Goal: Navigation & Orientation: Find specific page/section

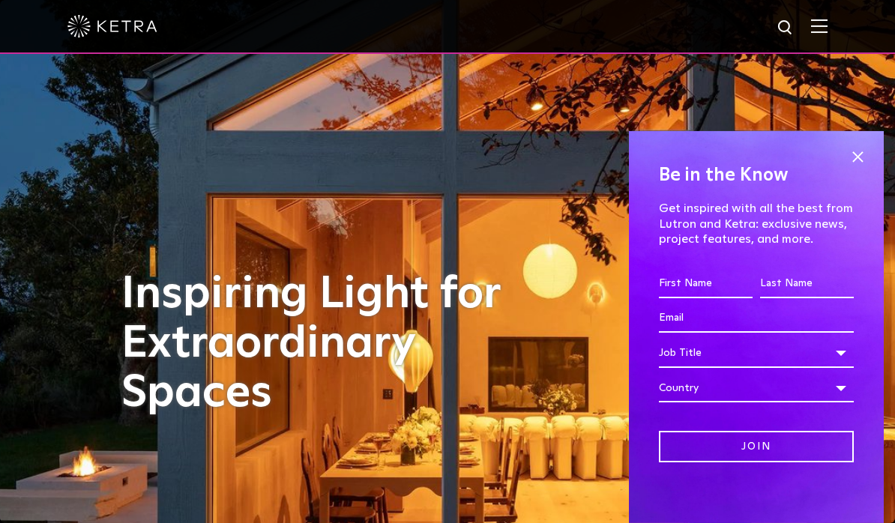
click at [862, 154] on span at bounding box center [857, 157] width 22 height 22
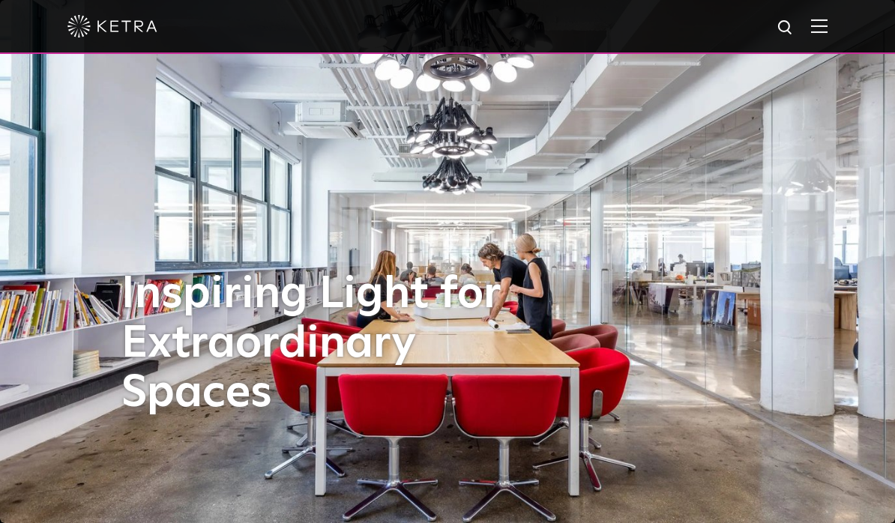
click at [827, 25] on img at bounding box center [819, 26] width 16 height 14
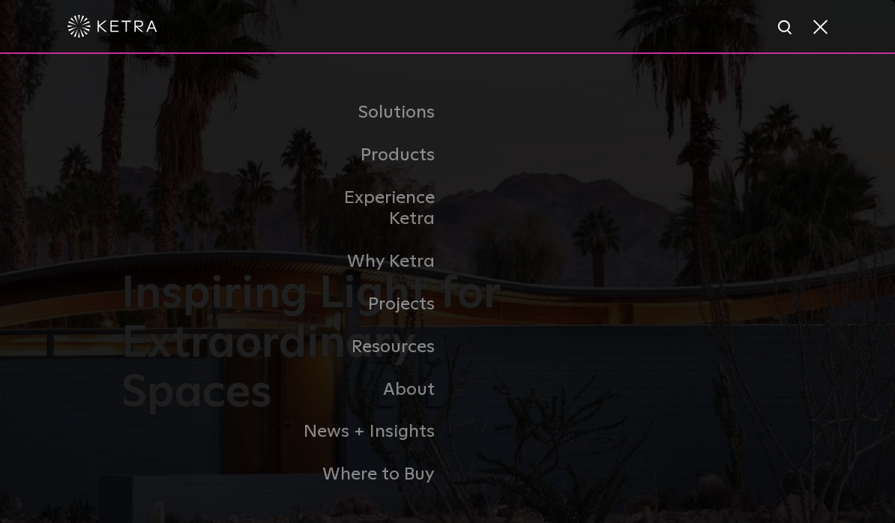
click at [418, 483] on link "Where to Buy" at bounding box center [371, 474] width 154 height 43
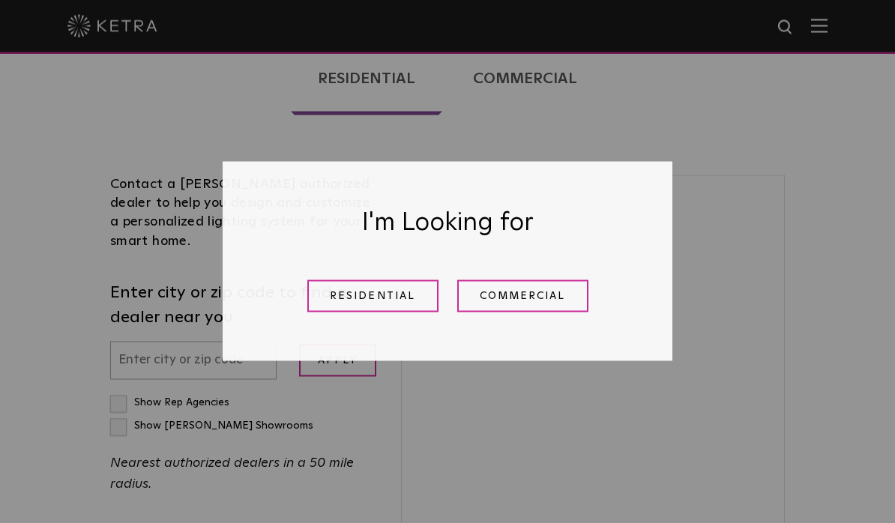
scroll to position [365, 0]
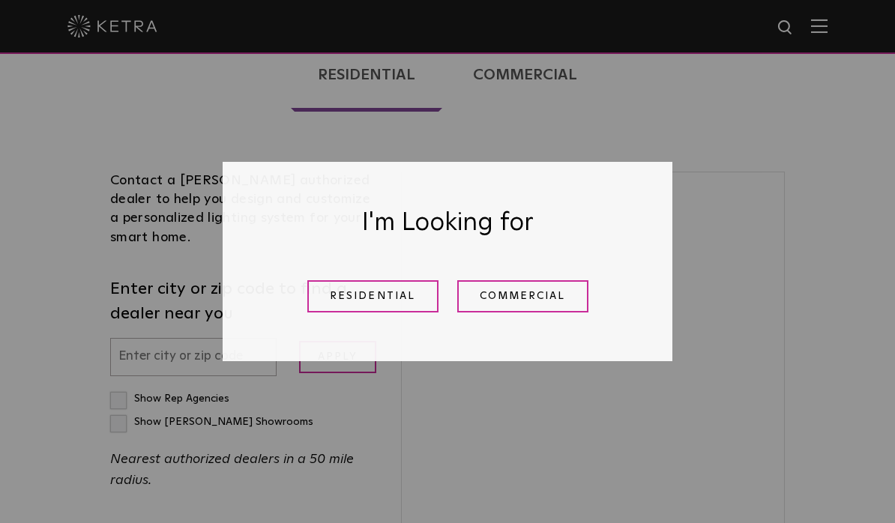
click at [401, 312] on link "Residential" at bounding box center [372, 296] width 131 height 32
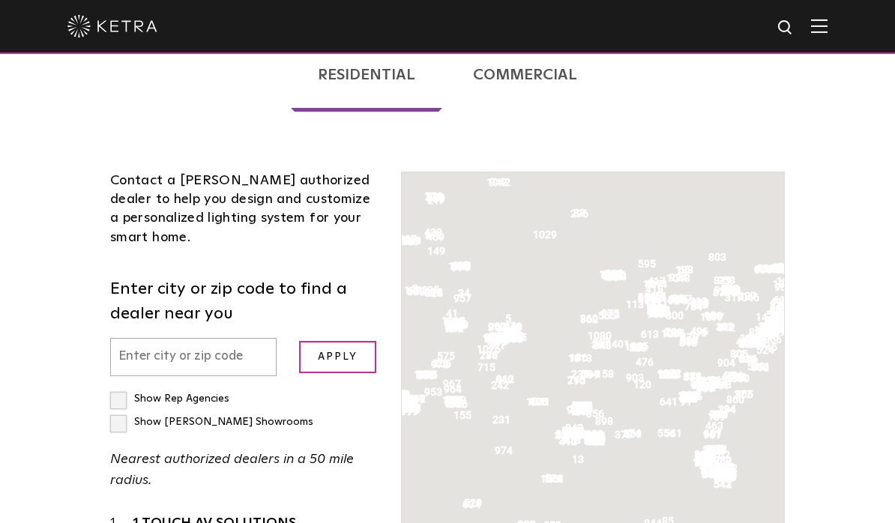
scroll to position [382, 0]
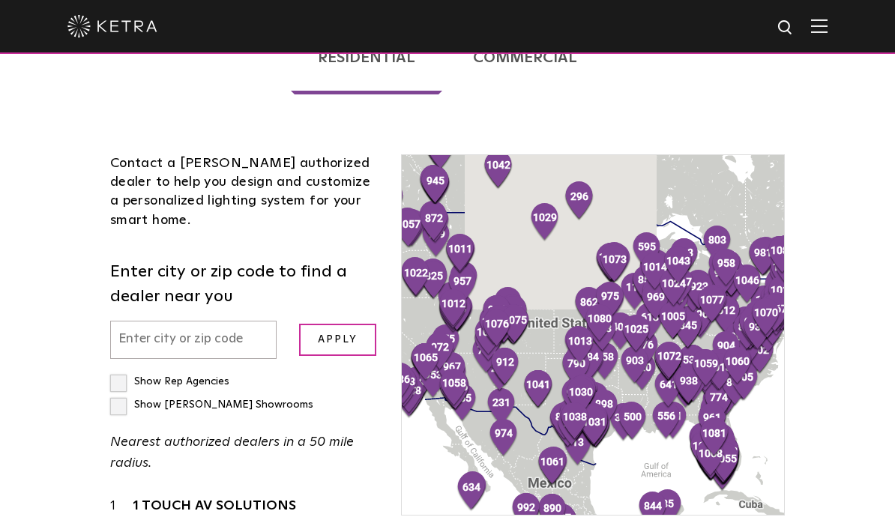
click at [216, 321] on input "text" at bounding box center [193, 340] width 166 height 38
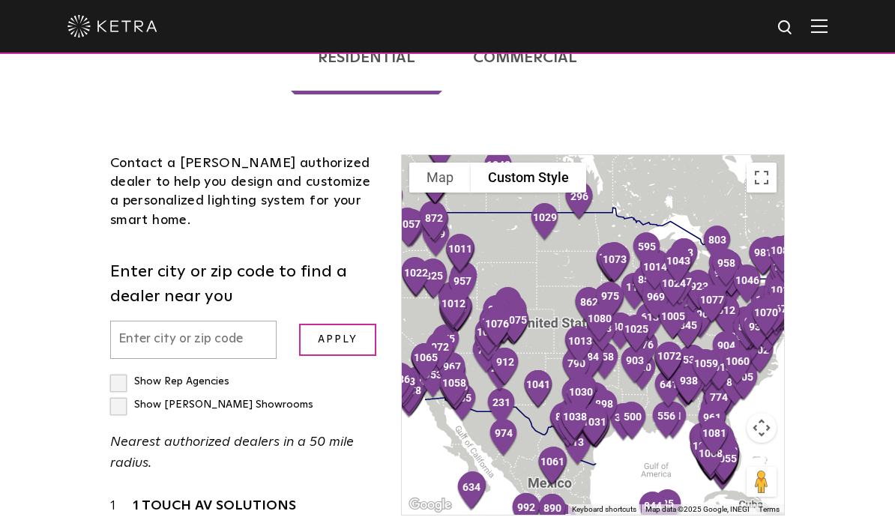
scroll to position [381, 0]
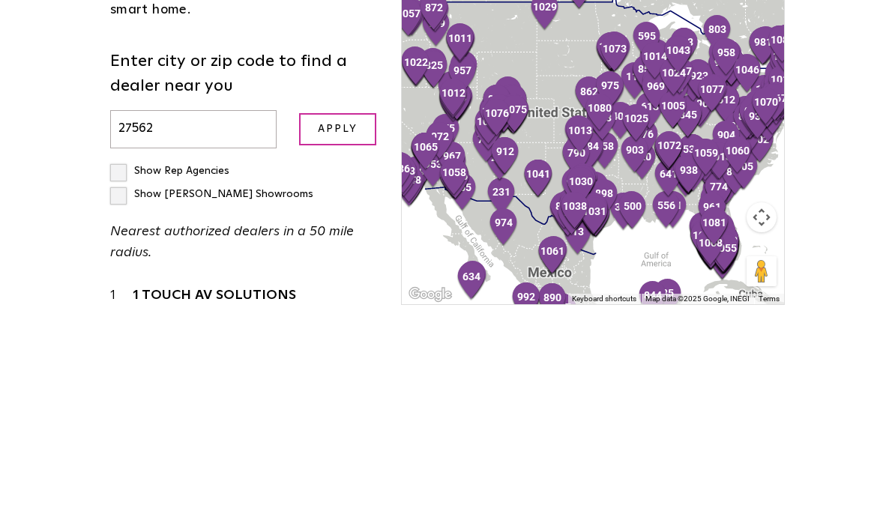
type input "27562"
click at [336, 324] on input "Apply" at bounding box center [338, 340] width 78 height 32
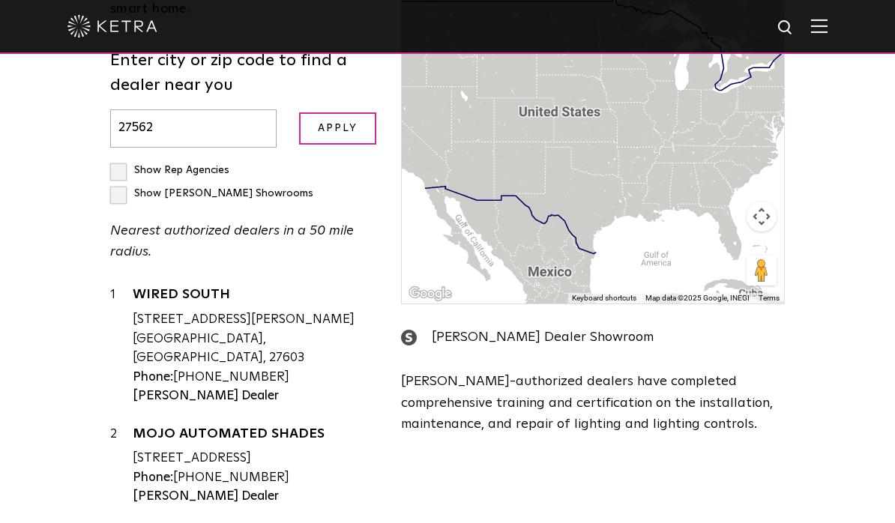
click at [342, 112] on input "Apply" at bounding box center [338, 128] width 78 height 32
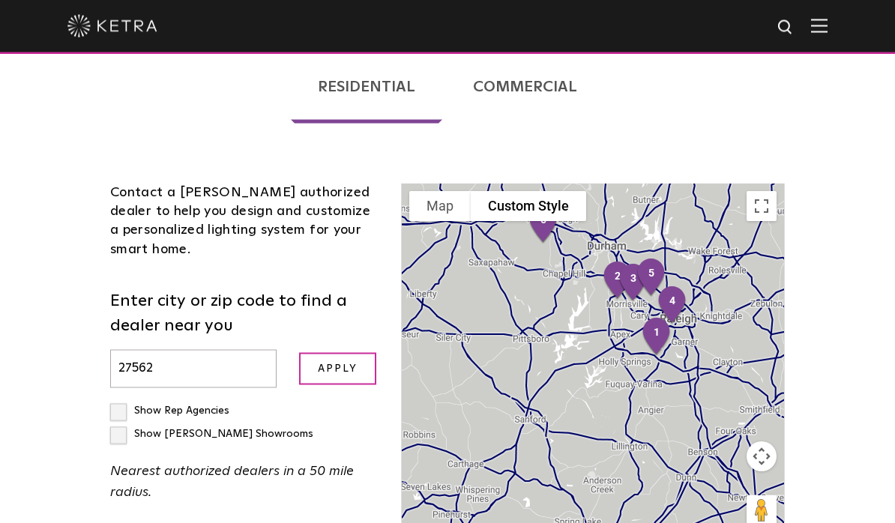
scroll to position [327, 0]
